Goal: Navigation & Orientation: Understand site structure

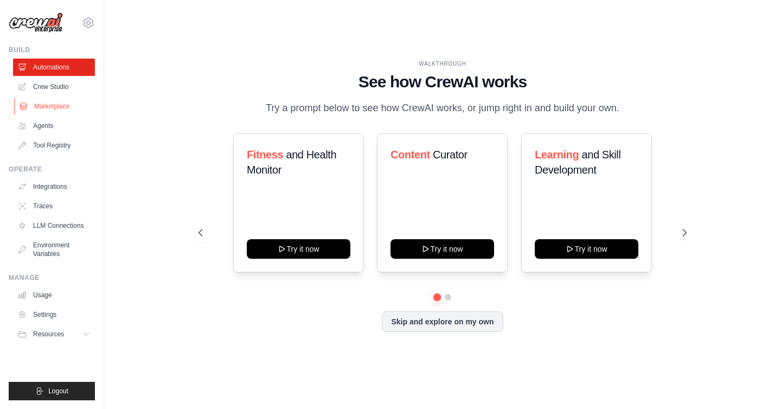
click at [60, 111] on link "Marketplace" at bounding box center [55, 106] width 82 height 17
click at [49, 125] on link "Agents" at bounding box center [55, 125] width 82 height 17
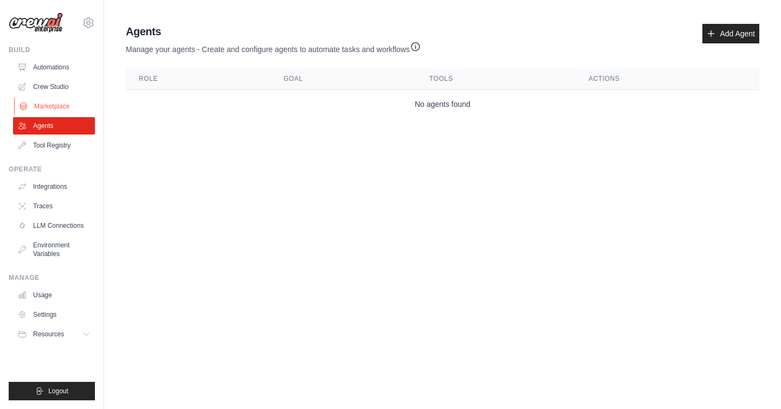
click at [56, 108] on link "Marketplace" at bounding box center [55, 106] width 82 height 17
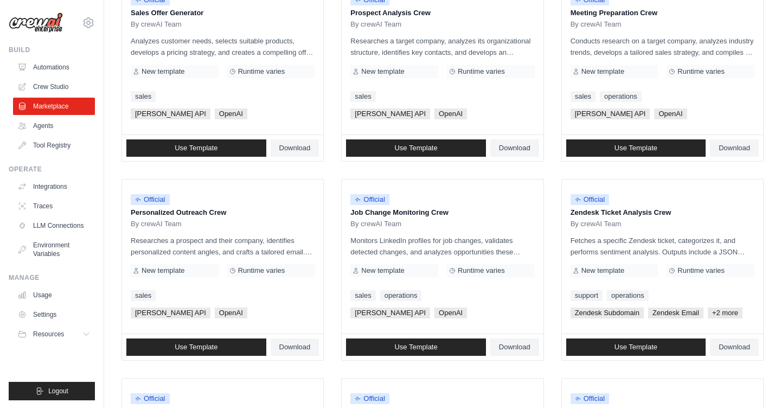
scroll to position [596, 0]
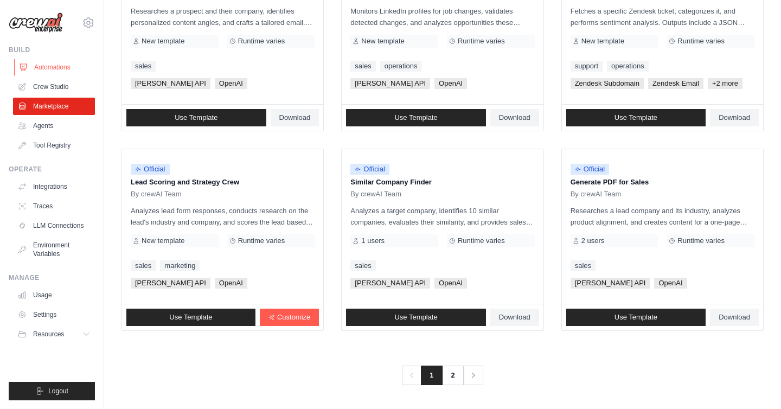
click at [61, 74] on link "Automations" at bounding box center [55, 67] width 82 height 17
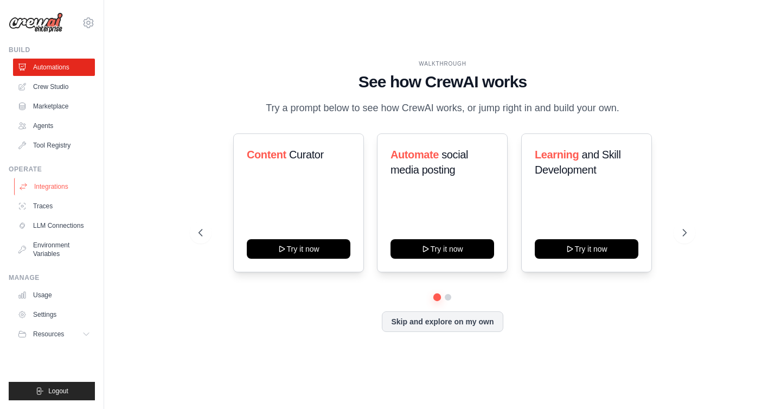
click at [48, 185] on link "Integrations" at bounding box center [55, 186] width 82 height 17
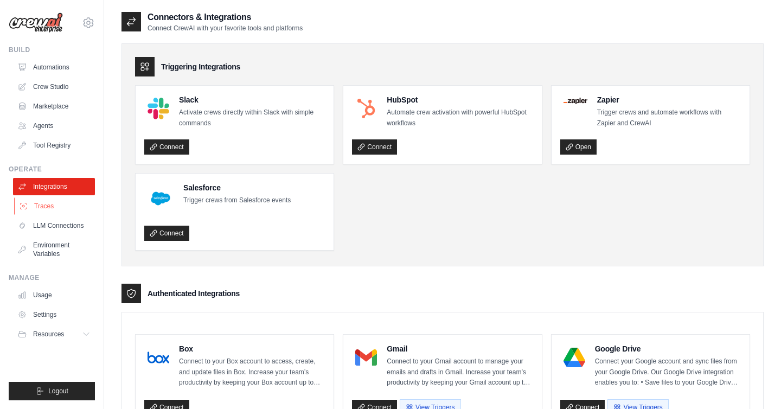
click at [46, 202] on link "Traces" at bounding box center [55, 205] width 82 height 17
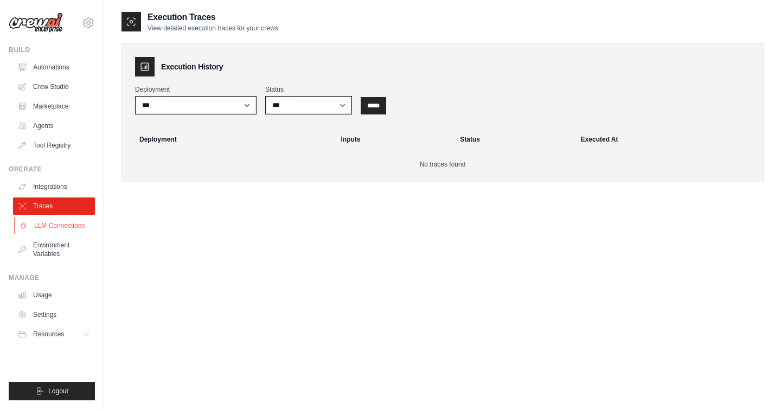
click at [45, 226] on link "LLM Connections" at bounding box center [55, 225] width 82 height 17
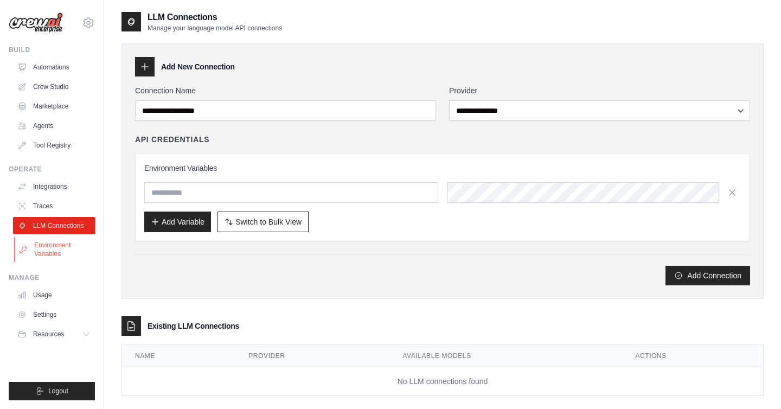
click at [43, 239] on link "Environment Variables" at bounding box center [55, 249] width 82 height 26
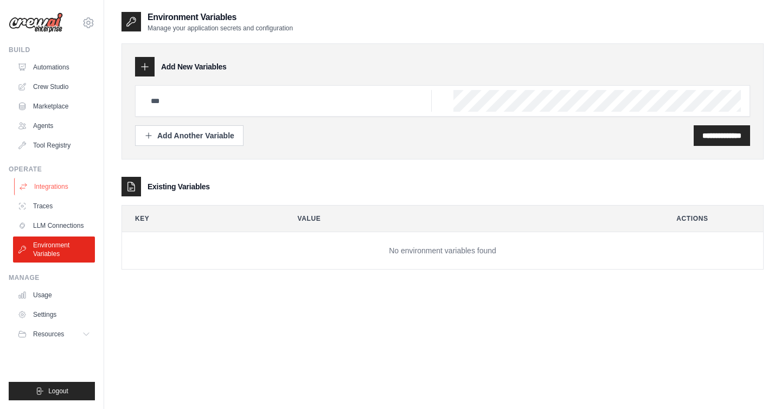
click at [48, 188] on link "Integrations" at bounding box center [55, 186] width 82 height 17
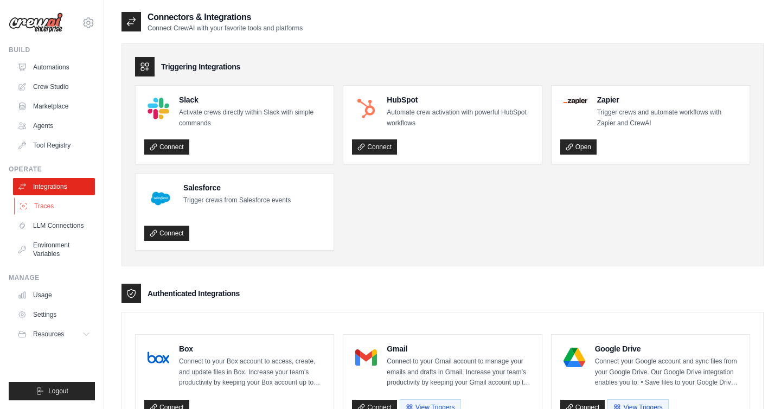
click at [47, 212] on link "Traces" at bounding box center [55, 205] width 82 height 17
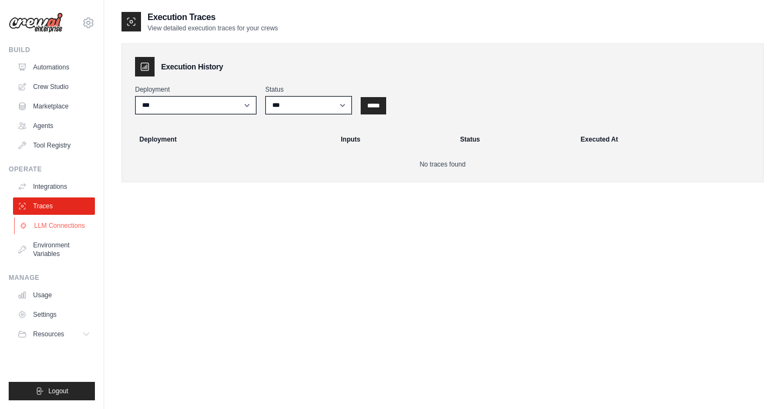
click at [50, 224] on link "LLM Connections" at bounding box center [55, 225] width 82 height 17
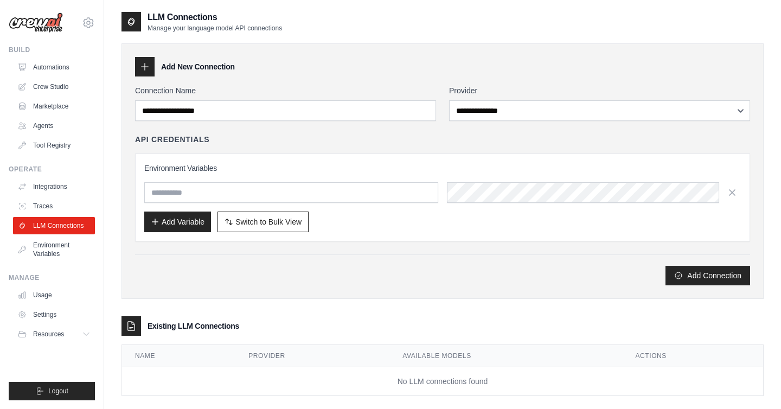
click at [53, 250] on link "Environment Variables" at bounding box center [54, 249] width 82 height 26
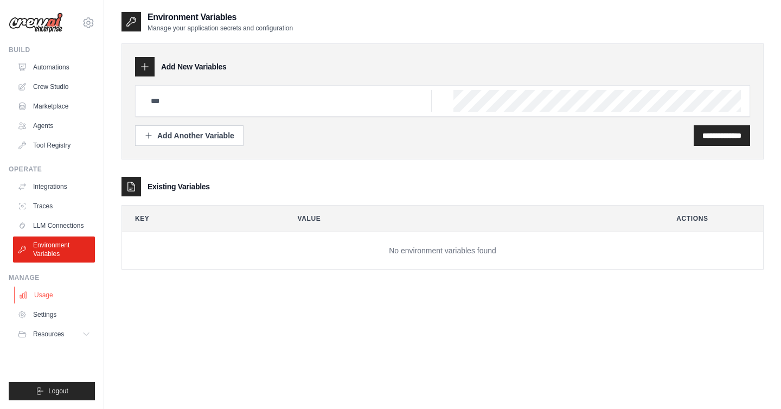
click at [47, 296] on link "Usage" at bounding box center [55, 294] width 82 height 17
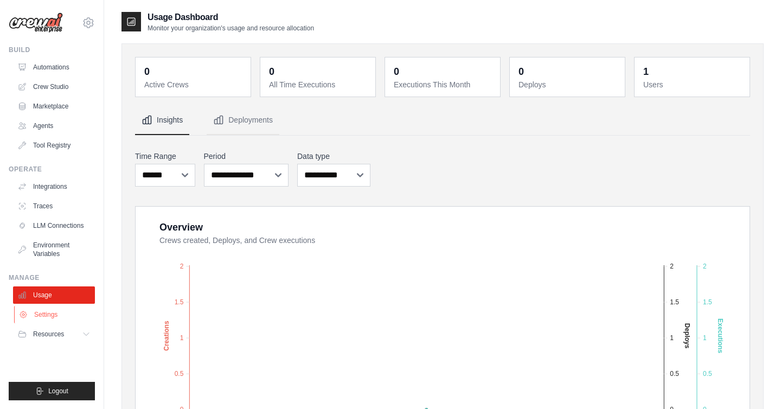
click at [47, 307] on link "Settings" at bounding box center [55, 314] width 82 height 17
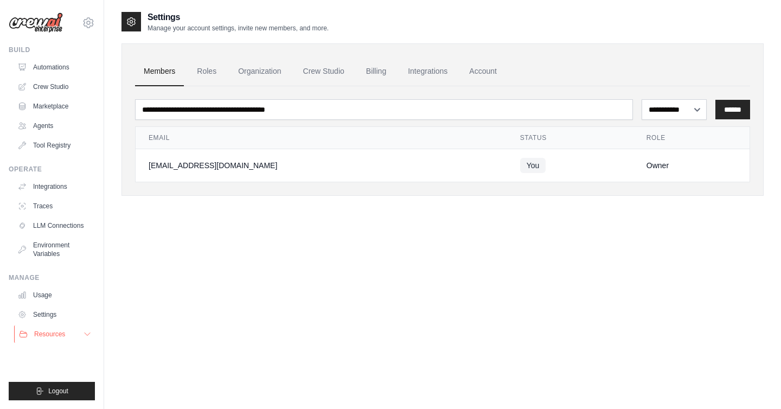
click at [39, 330] on span "Resources" at bounding box center [49, 334] width 31 height 9
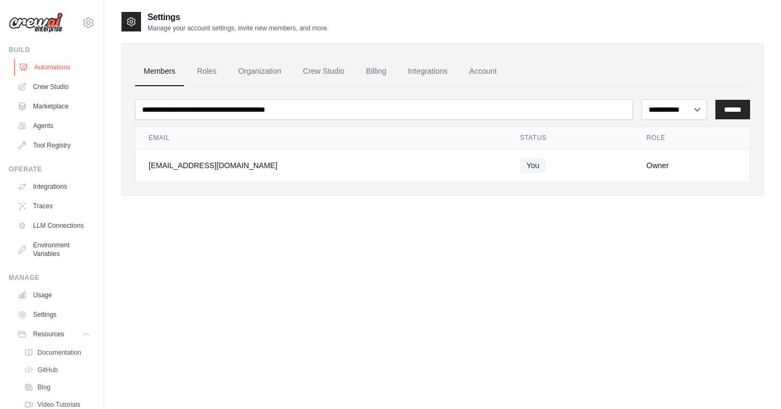
click at [55, 68] on link "Automations" at bounding box center [55, 67] width 82 height 17
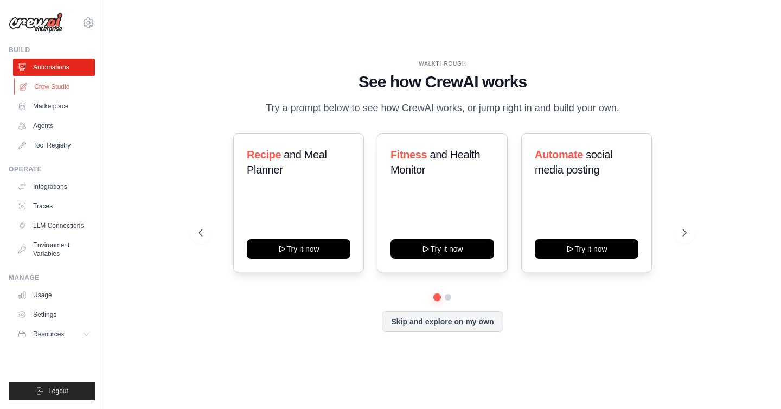
click at [54, 88] on link "Crew Studio" at bounding box center [55, 86] width 82 height 17
